Goal: Information Seeking & Learning: Understand process/instructions

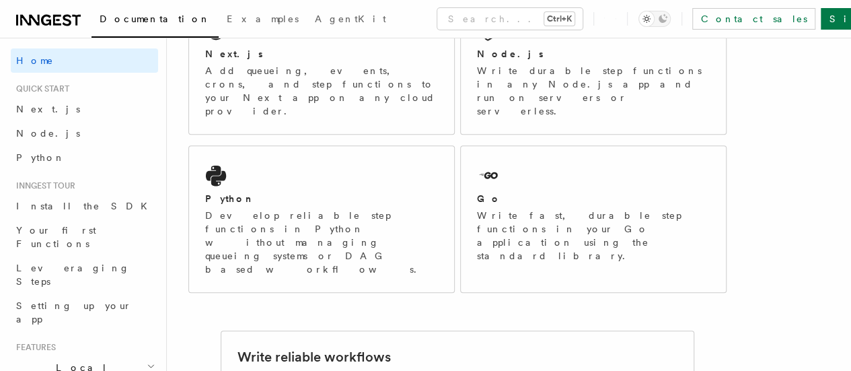
scroll to position [281, 0]
click at [369, 219] on p "Develop reliable step functions in Python without managing queueing systems or …" at bounding box center [321, 240] width 233 height 67
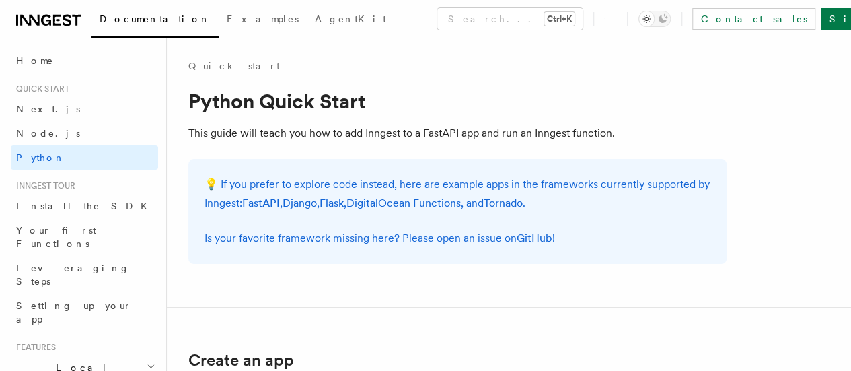
click at [82, 355] on h2 "Local Development" at bounding box center [84, 374] width 147 height 38
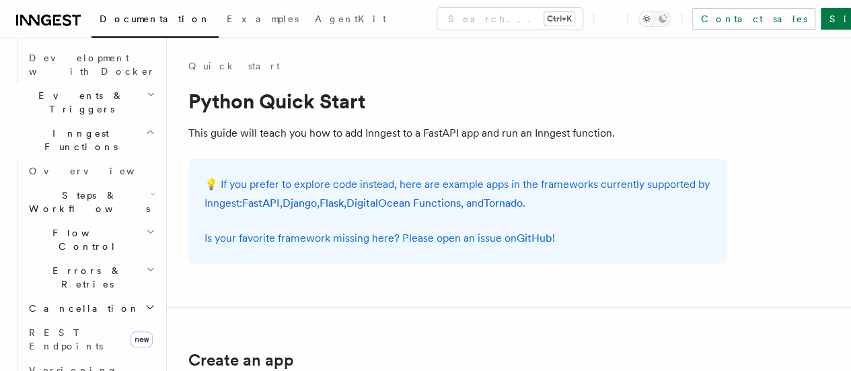
scroll to position [431, 0]
click at [131, 295] on h2 "Cancellation" at bounding box center [91, 307] width 135 height 24
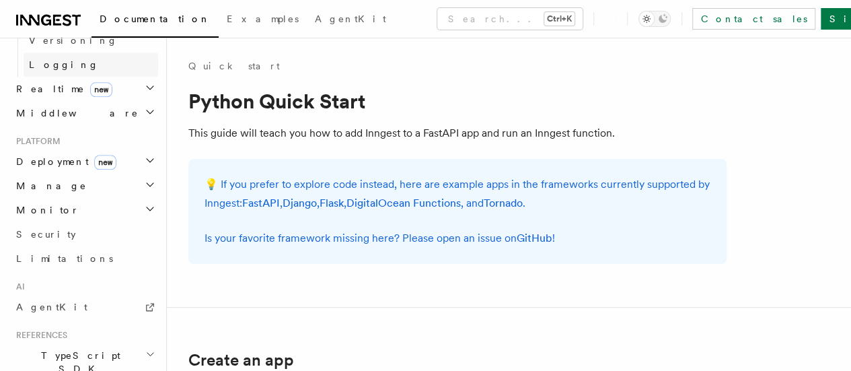
scroll to position [826, 0]
